Goal: Transaction & Acquisition: Purchase product/service

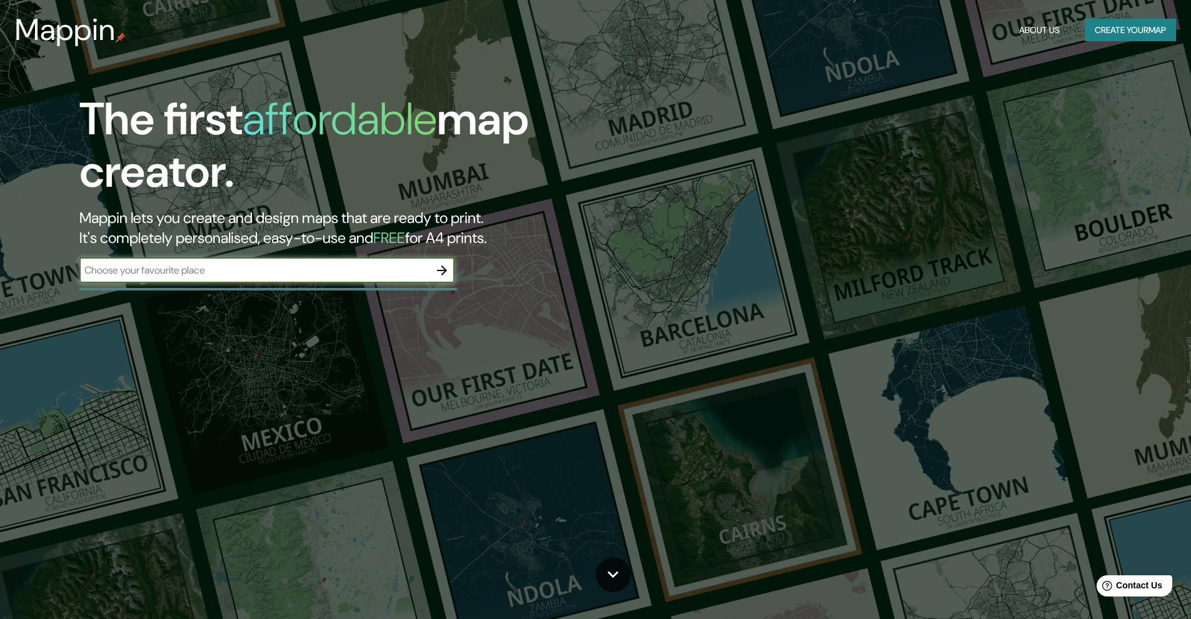
click at [351, 274] on input "text" at bounding box center [254, 270] width 350 height 14
type input "[GEOGRAPHIC_DATA]"
click at [446, 274] on icon "button" at bounding box center [441, 270] width 15 height 15
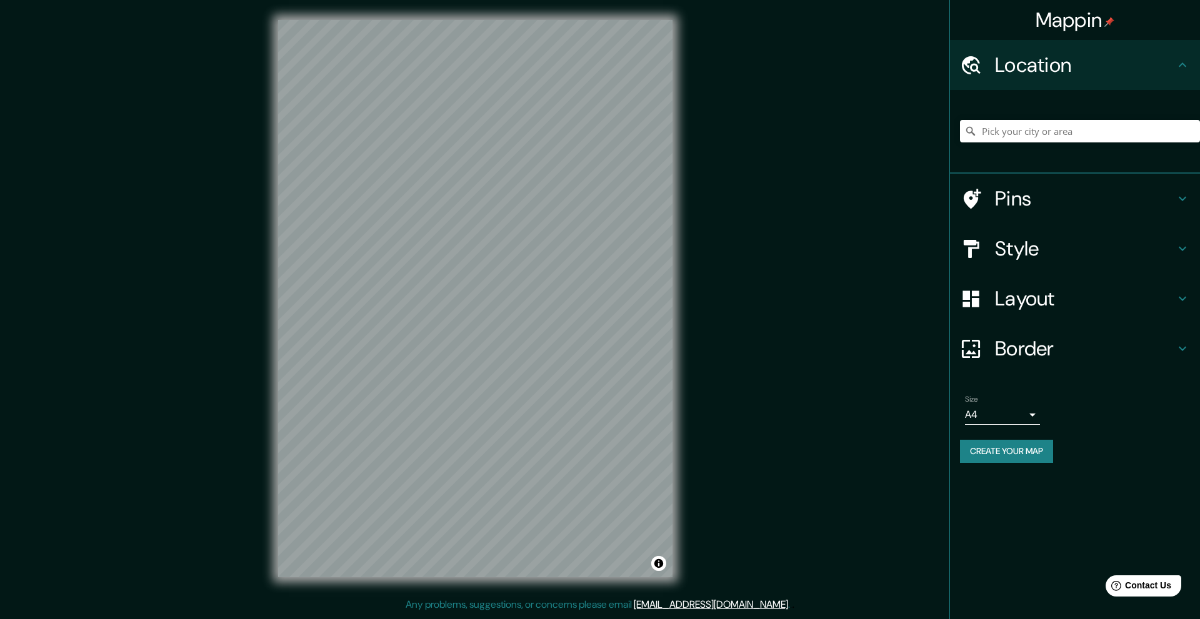
click at [735, 469] on div "Mappin Location Pins Style Layout Border Choose a border. Hint : you can make l…" at bounding box center [600, 309] width 1200 height 618
click at [1048, 248] on h4 "Style" at bounding box center [1085, 248] width 180 height 25
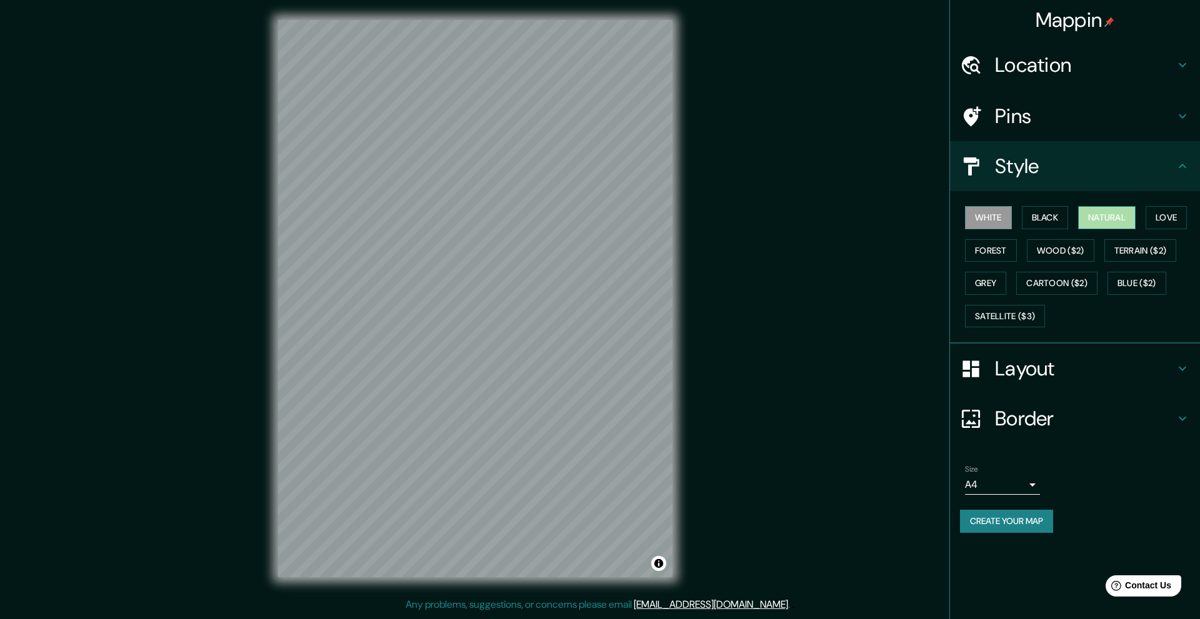
click at [1118, 223] on button "Natural" at bounding box center [1107, 217] width 58 height 23
click at [1086, 259] on button "Wood ($2)" at bounding box center [1061, 250] width 68 height 23
click at [994, 249] on button "Forest" at bounding box center [991, 250] width 52 height 23
click at [1170, 215] on button "Love" at bounding box center [1166, 217] width 41 height 23
click at [995, 276] on button "Grey" at bounding box center [985, 283] width 41 height 23
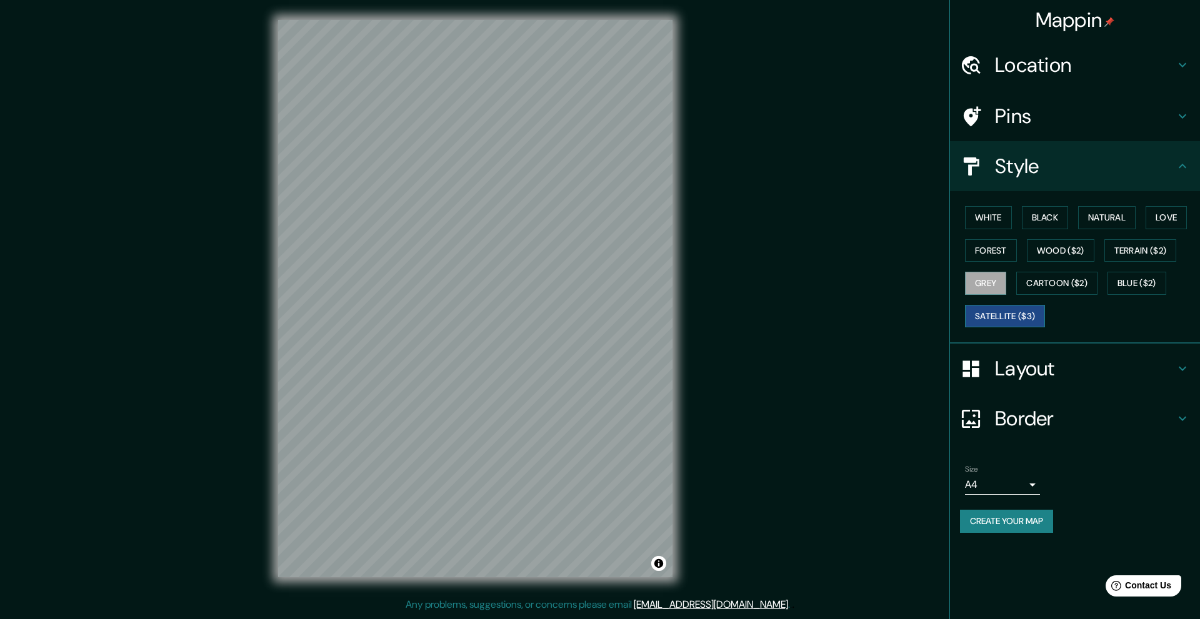
click at [1011, 319] on button "Satellite ($3)" at bounding box center [1005, 316] width 80 height 23
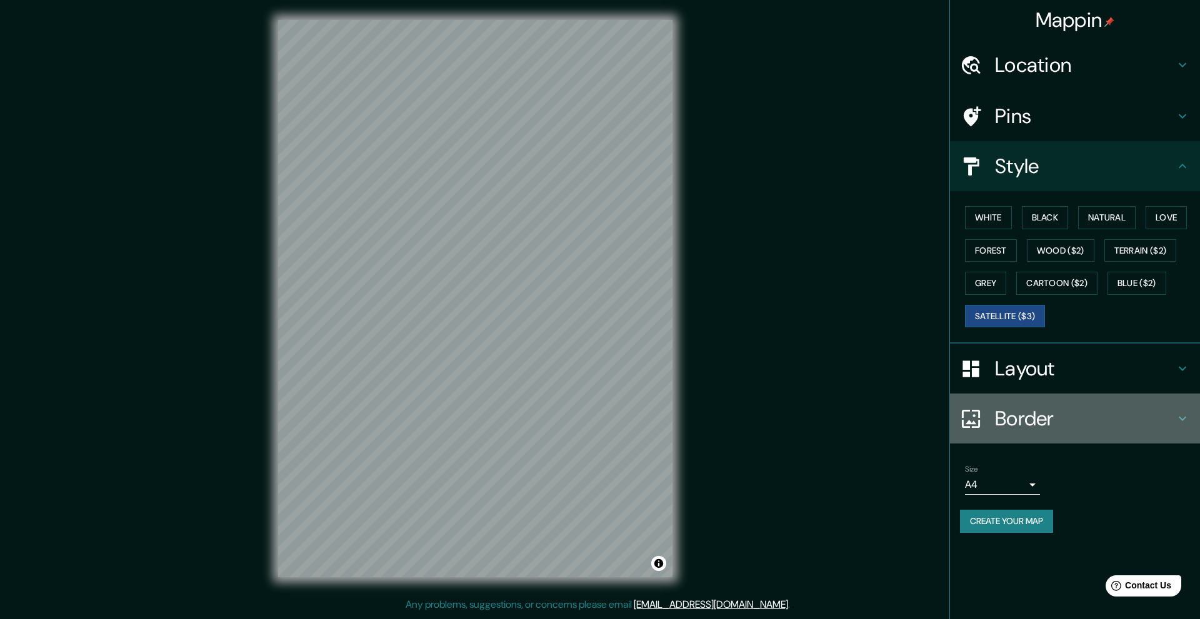
click at [1095, 409] on h4 "Border" at bounding box center [1085, 418] width 180 height 25
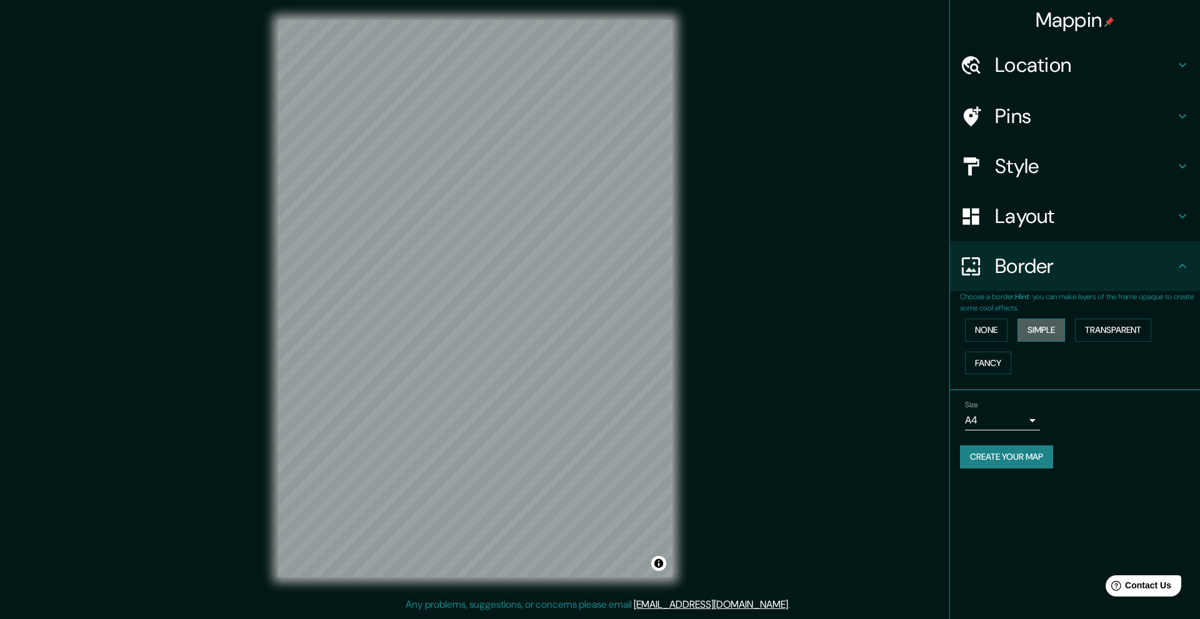
click at [1050, 339] on button "Simple" at bounding box center [1042, 330] width 48 height 23
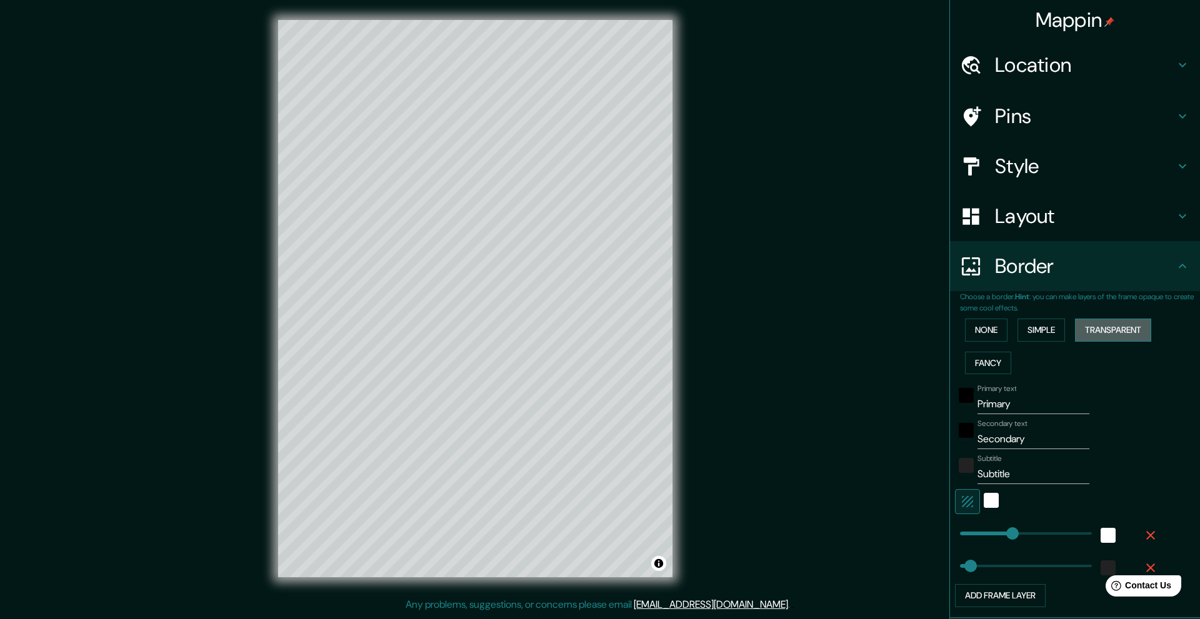
click at [1098, 334] on button "Transparent" at bounding box center [1113, 330] width 76 height 23
click at [998, 361] on button "Fancy" at bounding box center [988, 363] width 46 height 23
click at [996, 360] on button "Fancy" at bounding box center [988, 363] width 46 height 23
type input "252"
type input "50"
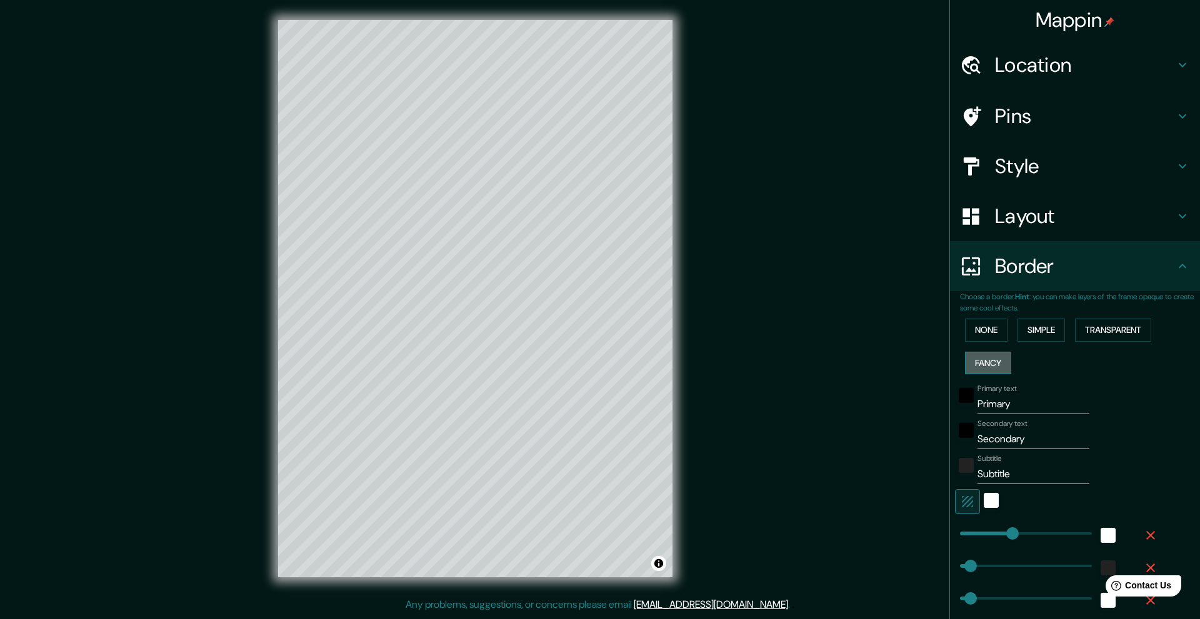
type input "50"
type input "25"
click at [993, 328] on button "None" at bounding box center [986, 330] width 43 height 23
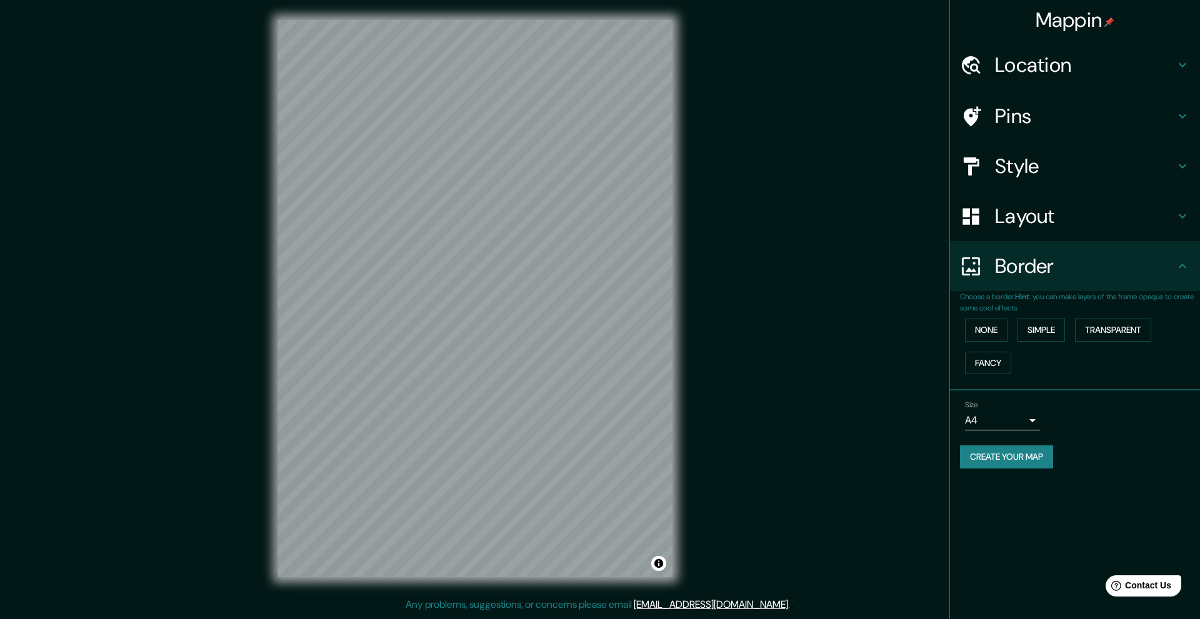
click at [1114, 262] on h4 "Border" at bounding box center [1085, 266] width 180 height 25
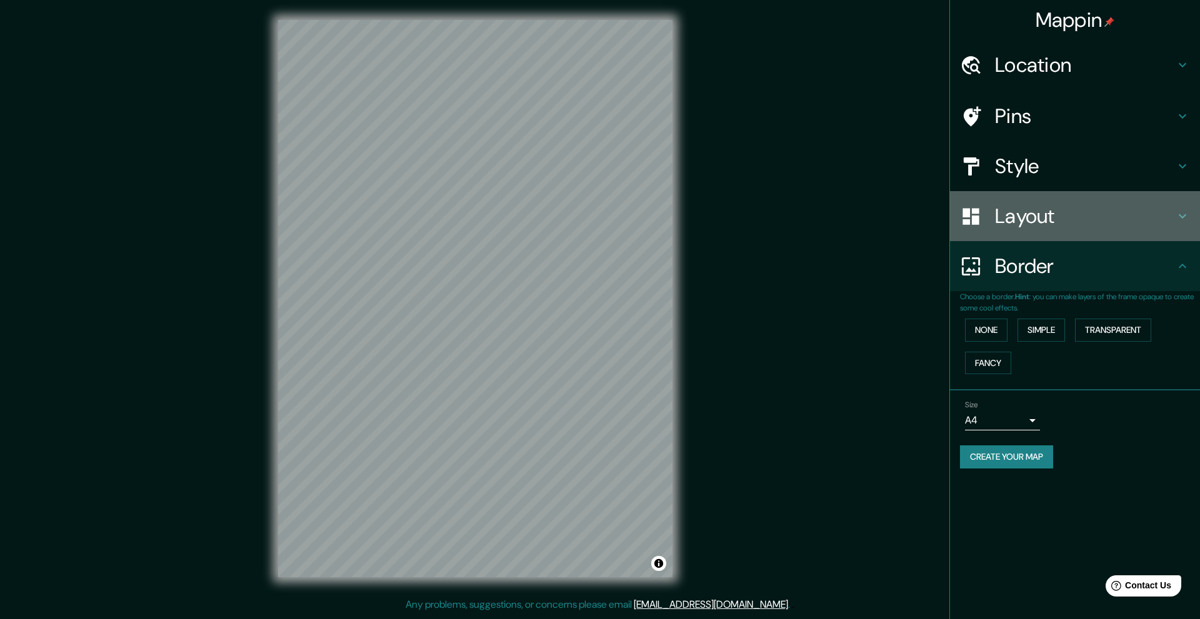
click at [1093, 222] on h4 "Layout" at bounding box center [1085, 216] width 180 height 25
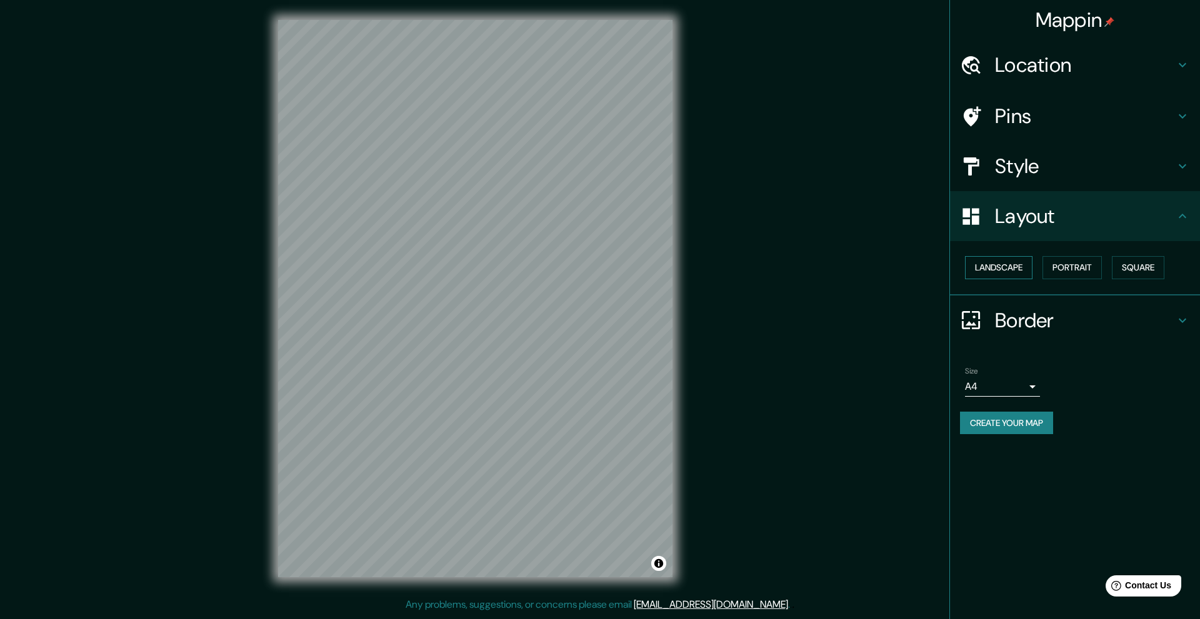
click at [1018, 264] on button "Landscape" at bounding box center [999, 267] width 68 height 23
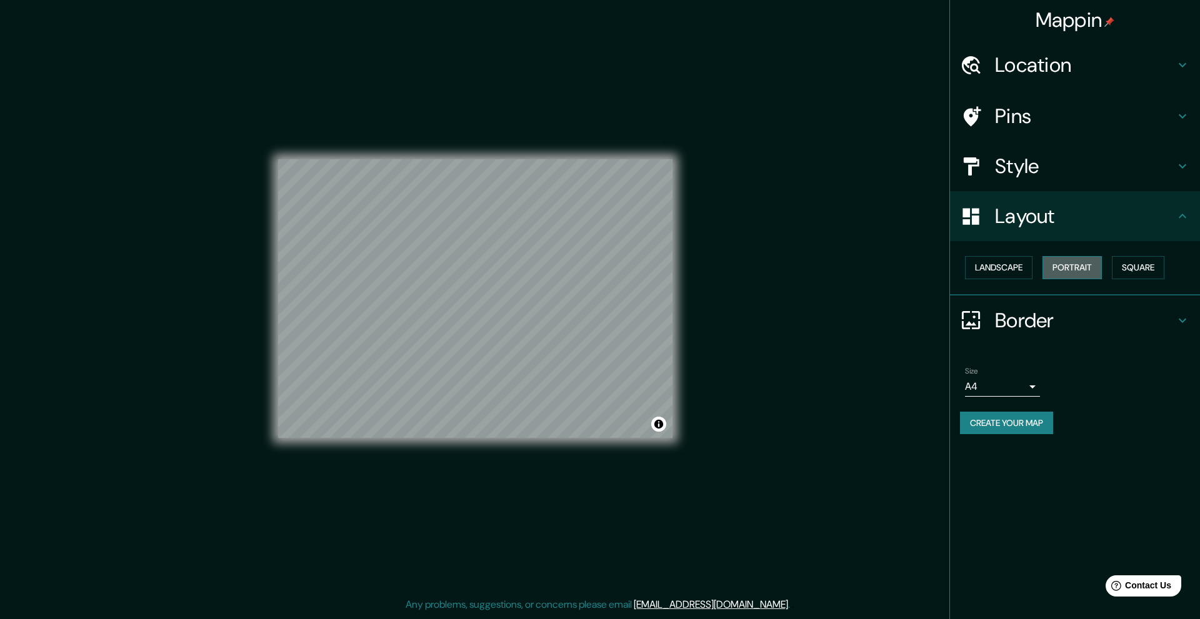
click at [1081, 266] on button "Portrait" at bounding box center [1072, 267] width 59 height 23
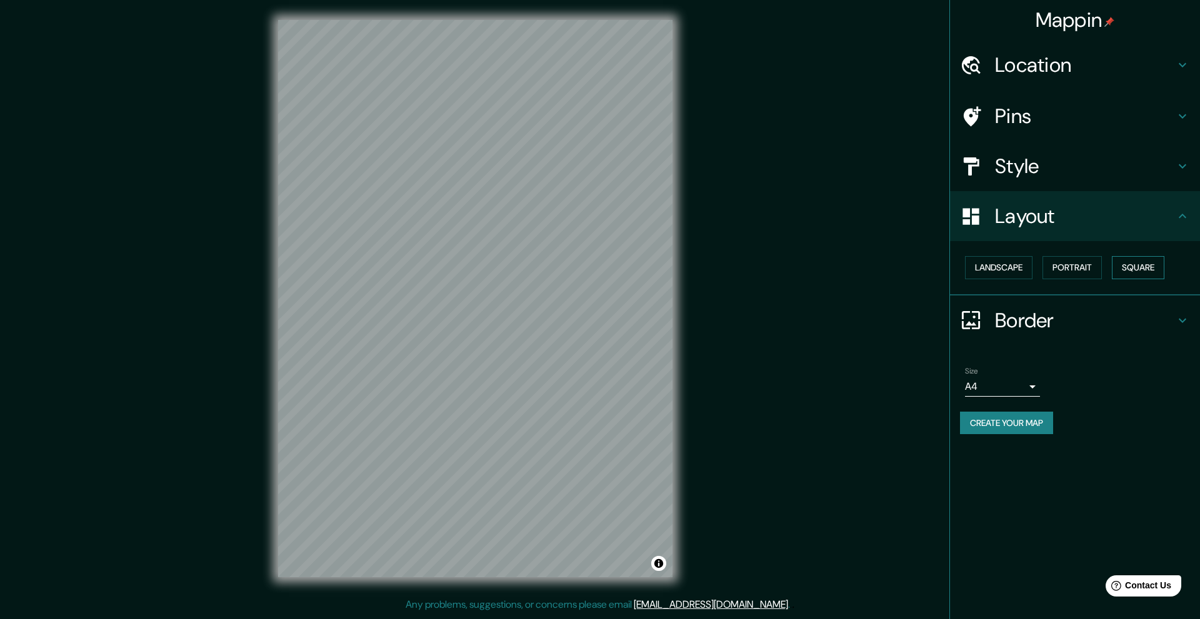
click at [1138, 268] on button "Square" at bounding box center [1138, 267] width 53 height 23
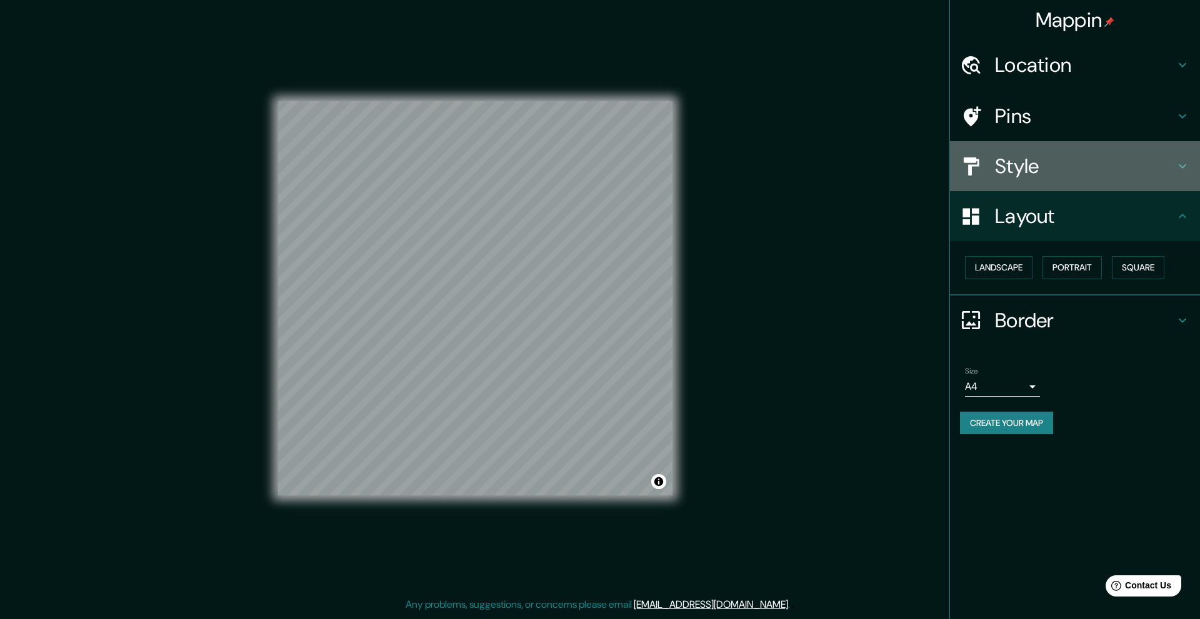
click at [1040, 158] on h4 "Style" at bounding box center [1085, 166] width 180 height 25
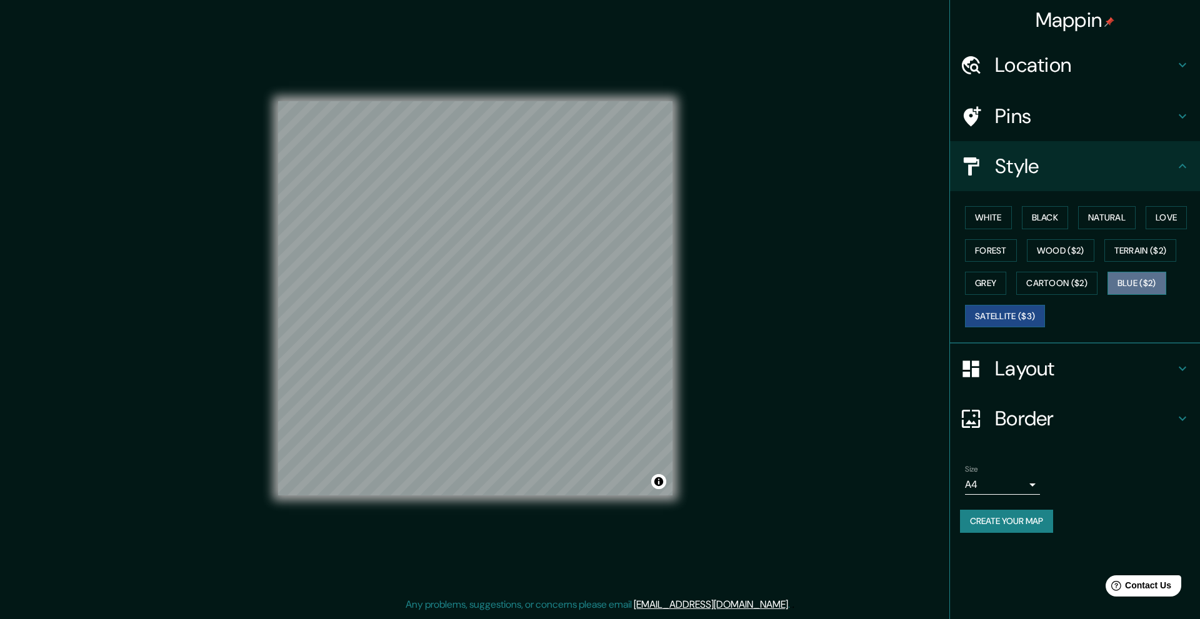
click at [1132, 283] on button "Blue ($2)" at bounding box center [1137, 283] width 59 height 23
click at [996, 314] on button "Satellite ($3)" at bounding box center [1005, 316] width 80 height 23
click at [1004, 213] on button "White" at bounding box center [988, 217] width 47 height 23
click at [1047, 216] on button "Black" at bounding box center [1045, 217] width 47 height 23
click at [1098, 220] on button "Natural" at bounding box center [1107, 217] width 58 height 23
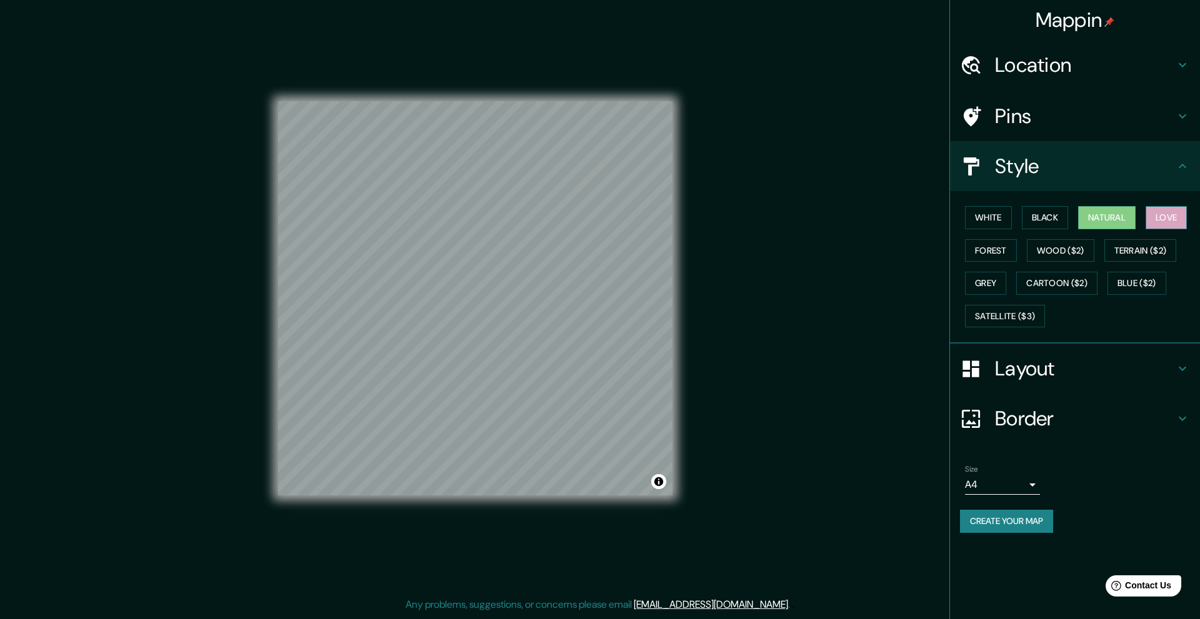
click at [1167, 218] on button "Love" at bounding box center [1166, 217] width 41 height 23
click at [1001, 256] on button "Forest" at bounding box center [991, 250] width 52 height 23
click at [1055, 251] on button "Wood ($2)" at bounding box center [1061, 250] width 68 height 23
click at [1149, 255] on button "Terrain ($2)" at bounding box center [1141, 250] width 73 height 23
drag, startPoint x: 1146, startPoint y: 281, endPoint x: 1139, endPoint y: 285, distance: 8.4
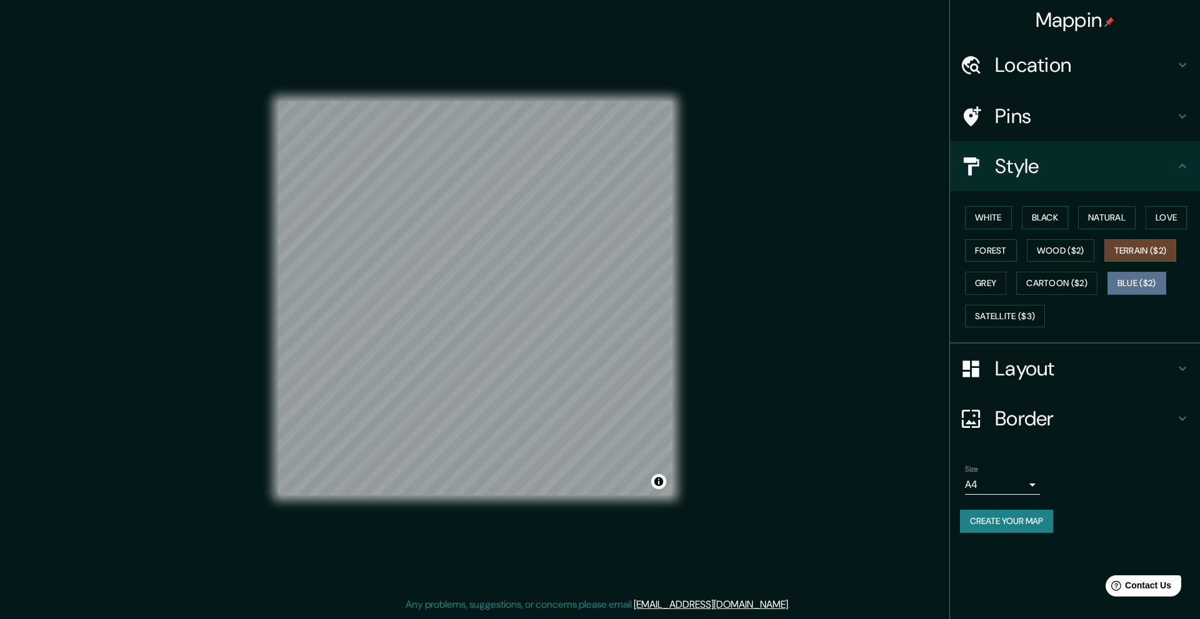
click at [1145, 283] on button "Blue ($2)" at bounding box center [1137, 283] width 59 height 23
click at [1074, 286] on button "Cartoon ($2)" at bounding box center [1056, 283] width 81 height 23
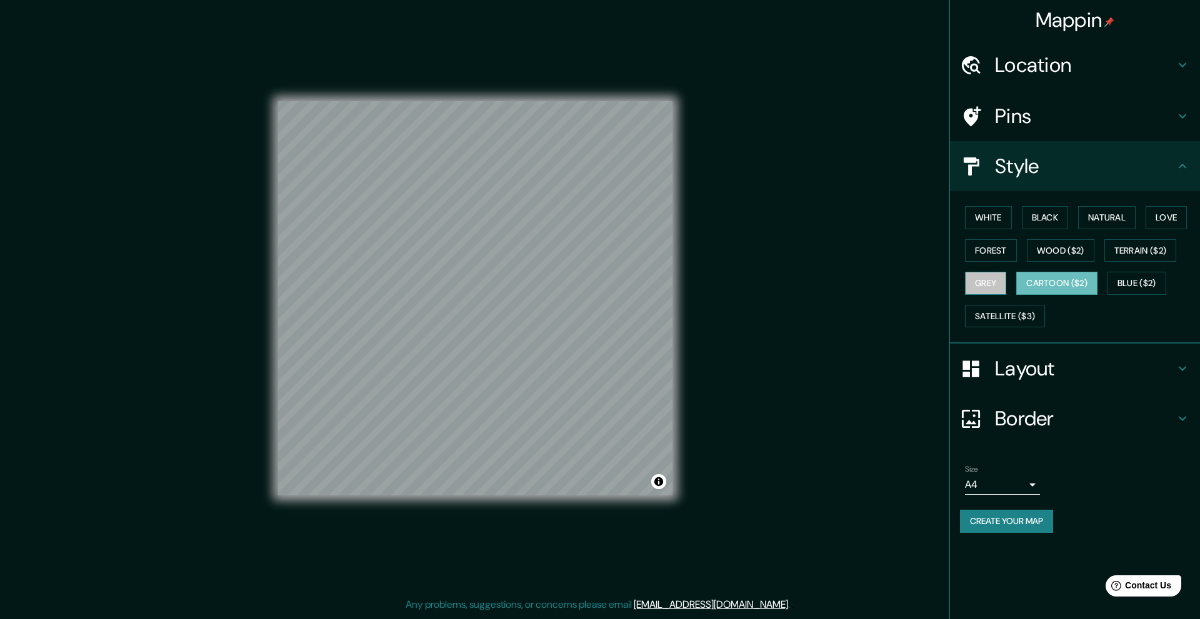
click at [998, 289] on button "Grey" at bounding box center [985, 283] width 41 height 23
click at [1052, 286] on button "Cartoon ($2)" at bounding box center [1056, 283] width 81 height 23
click at [1013, 285] on div "White Black Natural Love Forest Wood ($2) Terrain ($2) Grey Cartoon ($2) Blue (…" at bounding box center [1080, 266] width 240 height 131
click at [996, 285] on button "Grey" at bounding box center [985, 283] width 41 height 23
click at [1004, 320] on button "Satellite ($3)" at bounding box center [1005, 316] width 80 height 23
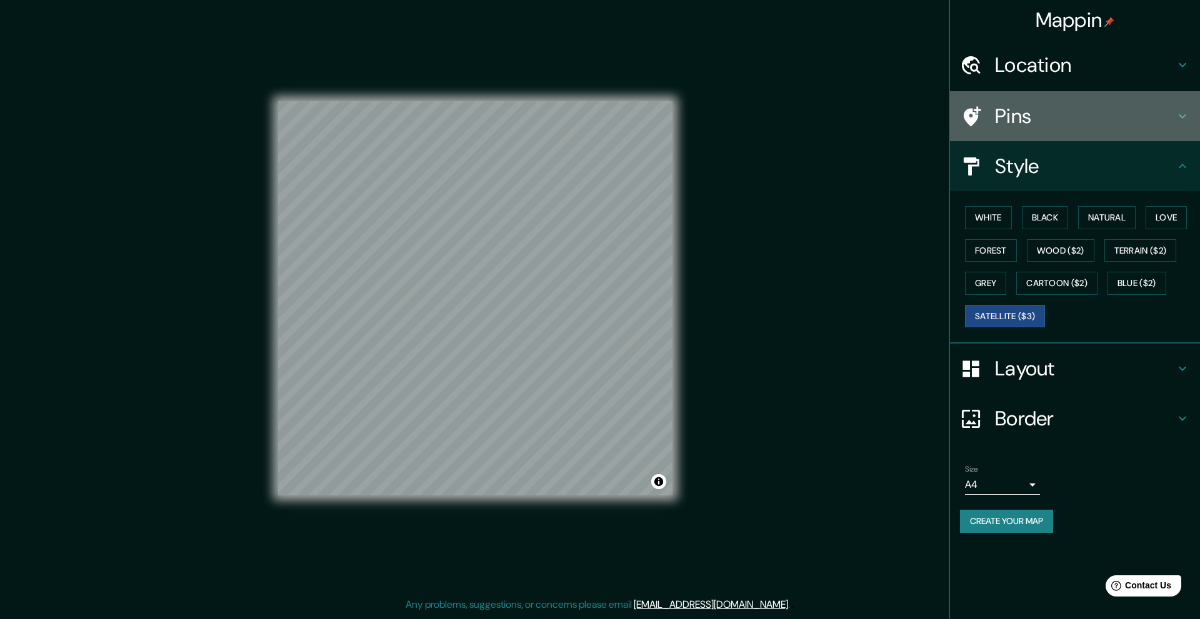
click at [1093, 106] on h4 "Pins" at bounding box center [1085, 116] width 180 height 25
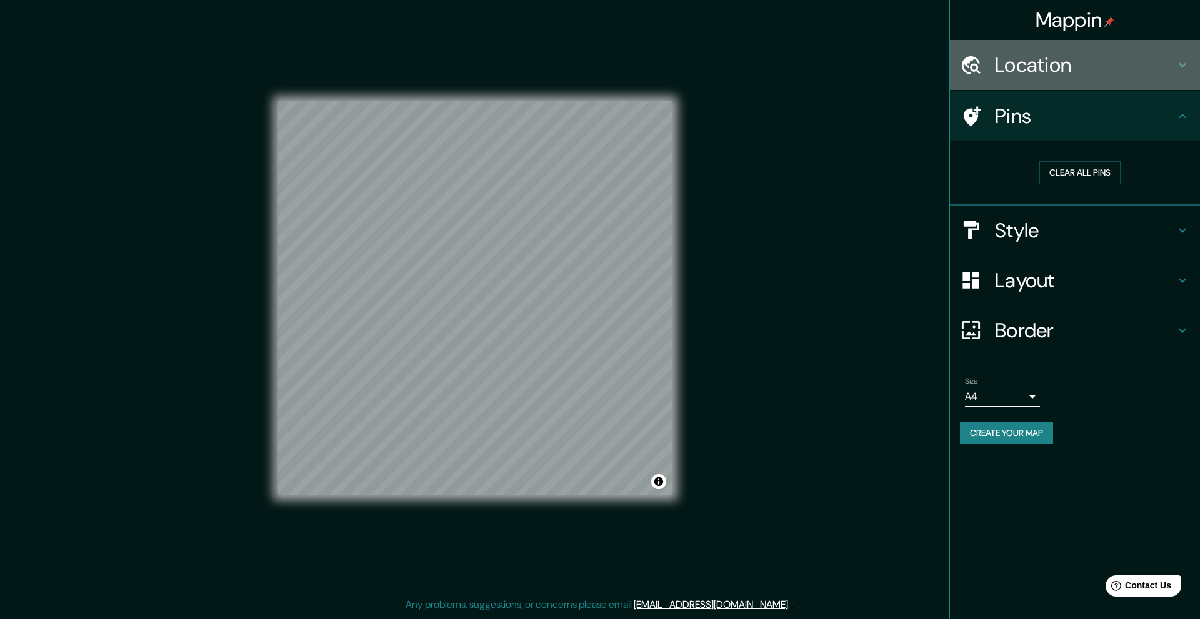
click at [1110, 75] on h4 "Location" at bounding box center [1085, 65] width 180 height 25
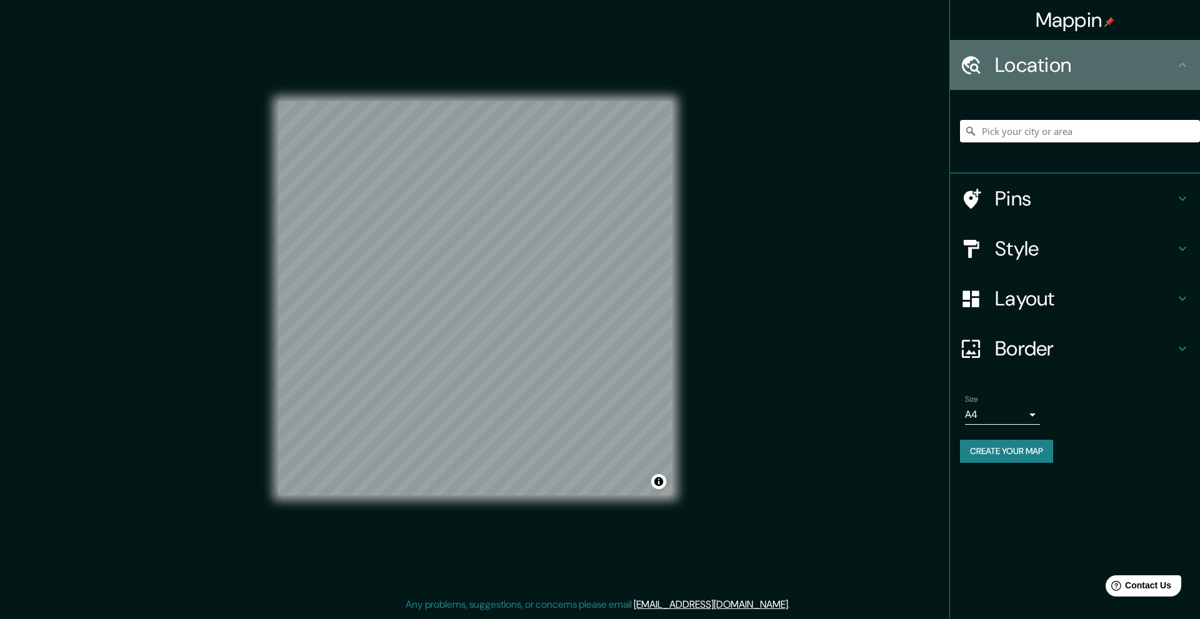
click at [1110, 75] on h4 "Location" at bounding box center [1085, 65] width 180 height 25
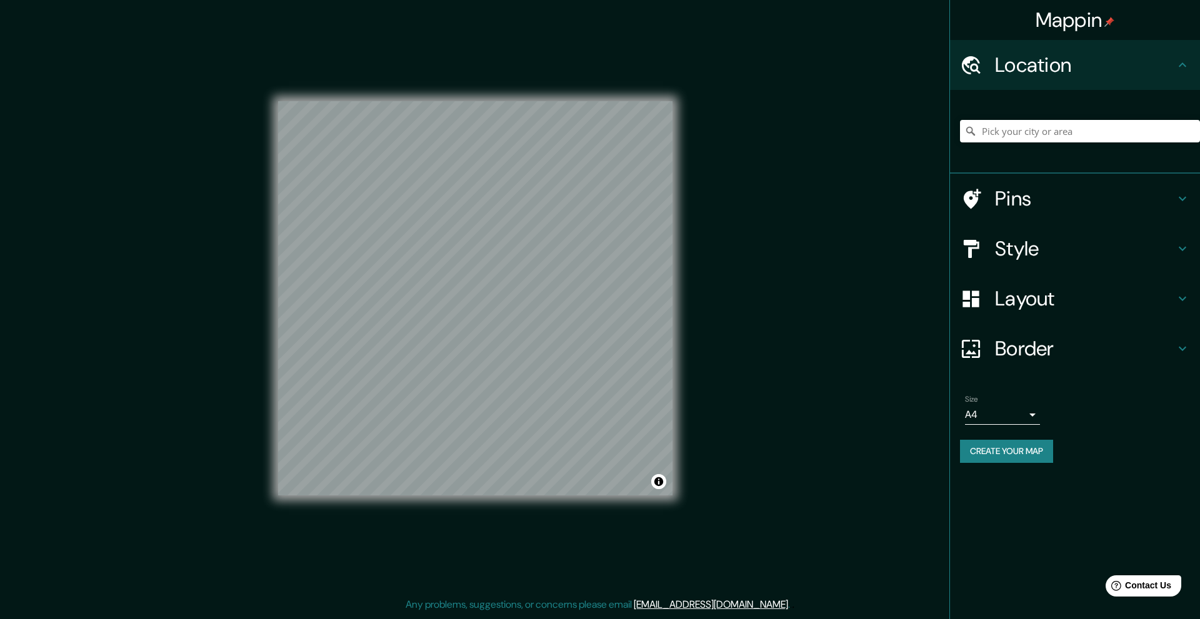
click at [1190, 63] on div "Location" at bounding box center [1075, 65] width 250 height 50
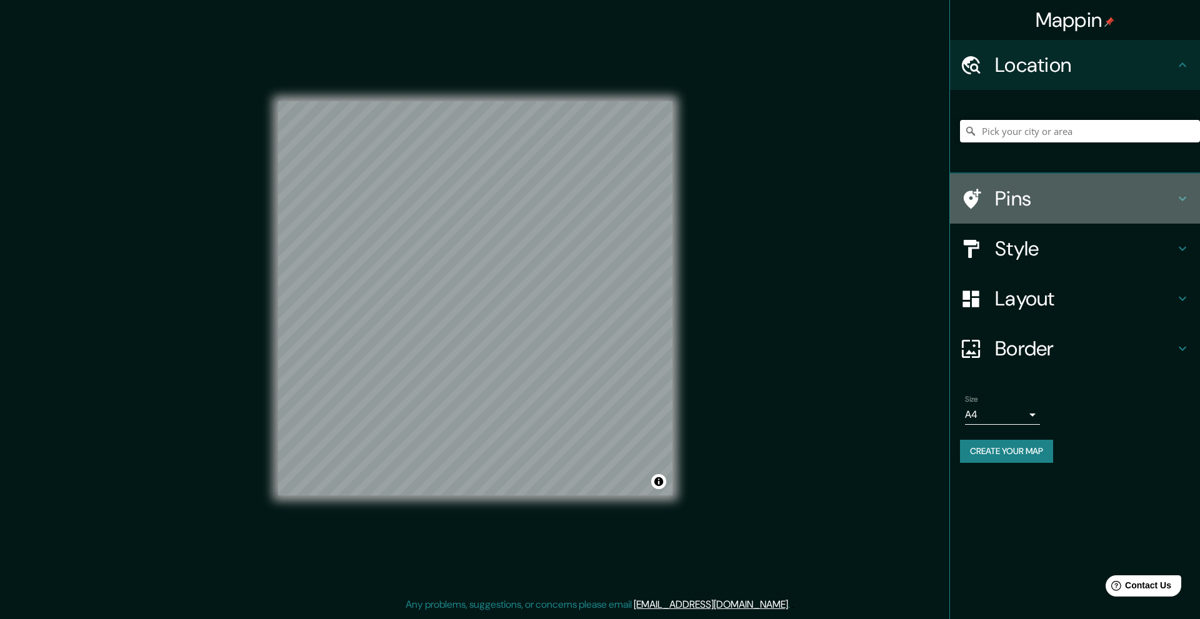
click at [1052, 214] on div "Pins" at bounding box center [1075, 199] width 250 height 50
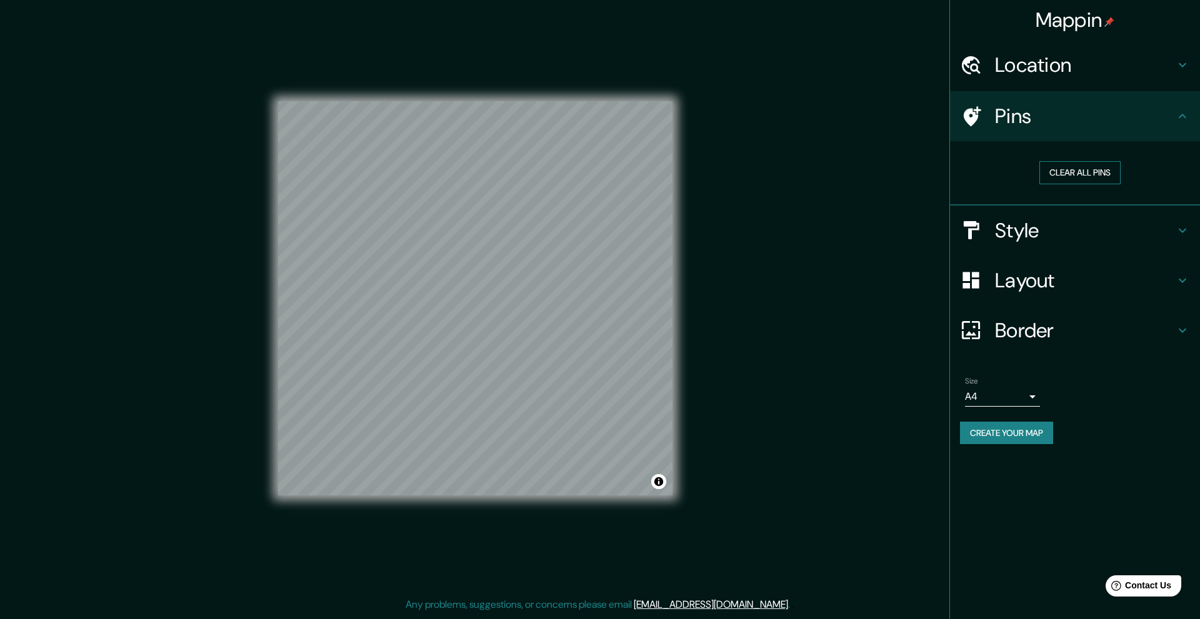
click at [1081, 173] on button "Clear all pins" at bounding box center [1080, 172] width 81 height 23
click at [536, 269] on div "Mappin Location Pins Clear all pins Style Layout Border Choose a border. Hint :…" at bounding box center [600, 309] width 1200 height 618
click at [518, 266] on div at bounding box center [518, 261] width 10 height 10
click at [1098, 172] on button "Clear all pins" at bounding box center [1080, 172] width 81 height 23
click at [1100, 173] on button "Clear all pins" at bounding box center [1080, 172] width 81 height 23
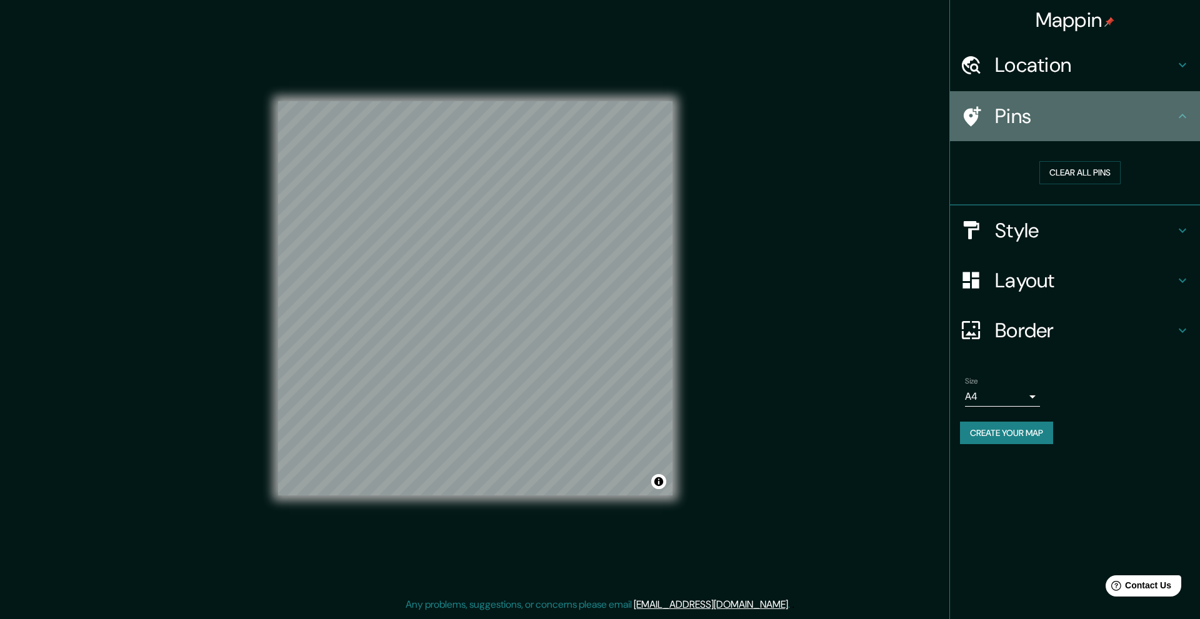
click at [1165, 108] on h4 "Pins" at bounding box center [1085, 116] width 180 height 25
